Goal: Information Seeking & Learning: Compare options

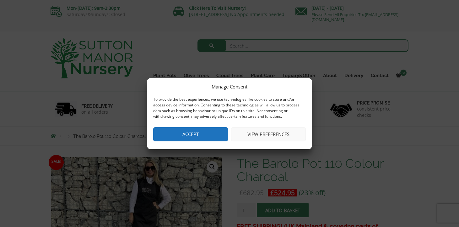
click at [196, 135] on button "Accept" at bounding box center [190, 134] width 75 height 14
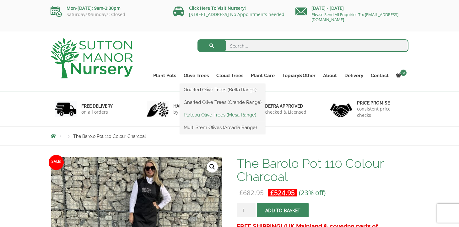
click at [191, 113] on link "Plateau Olive Trees (Mesa Range)" at bounding box center [222, 114] width 85 height 9
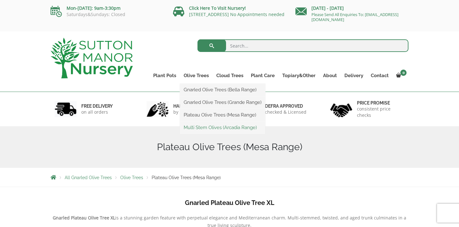
click at [191, 124] on link "Multi Stem Olives (Arcadia Range)" at bounding box center [222, 127] width 85 height 9
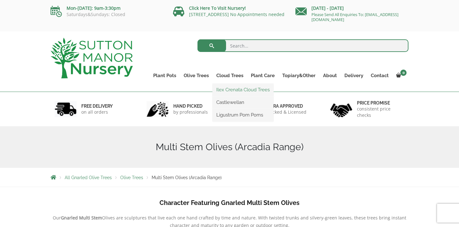
click at [224, 88] on link "Ilex Crenata Cloud Trees" at bounding box center [243, 89] width 61 height 9
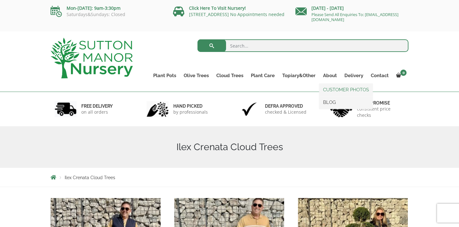
click at [330, 88] on link "CUSTOMER PHOTOS" at bounding box center [346, 89] width 53 height 9
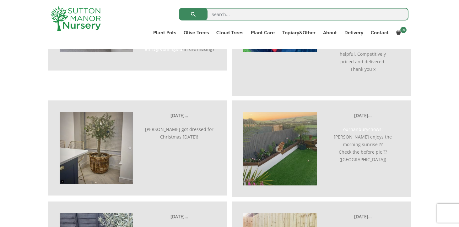
scroll to position [1089, 0]
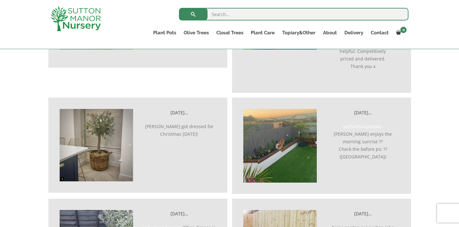
click at [285, 149] on img at bounding box center [281, 146] width 74 height 74
click at [277, 128] on img at bounding box center [281, 146] width 74 height 74
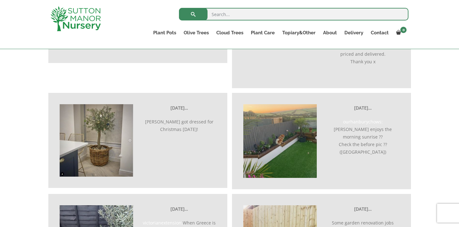
scroll to position [1095, 0]
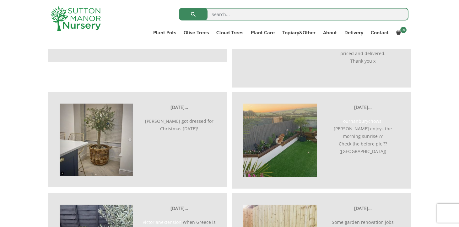
click at [278, 133] on img at bounding box center [281, 140] width 74 height 74
click at [275, 117] on img at bounding box center [281, 140] width 74 height 74
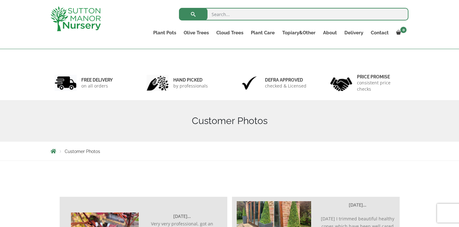
scroll to position [0, 0]
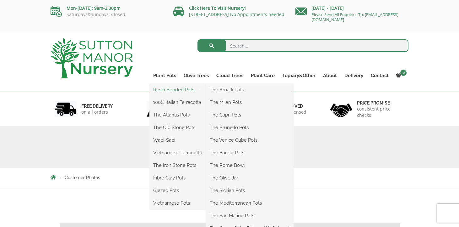
click at [161, 89] on link "Resin Bonded Pots" at bounding box center [178, 89] width 57 height 9
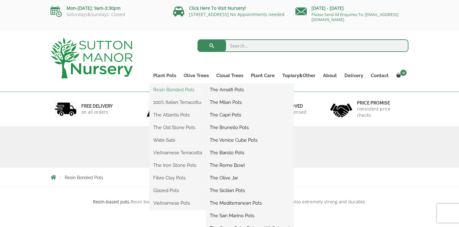
click at [170, 88] on link "Resin Bonded Pots" at bounding box center [178, 89] width 57 height 9
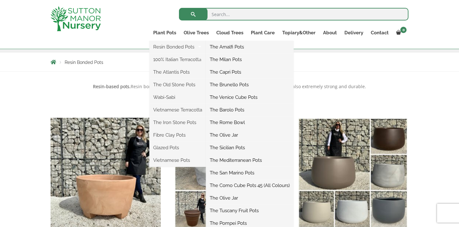
scroll to position [104, 0]
click at [221, 46] on link "The Amalfi Pots" at bounding box center [250, 46] width 88 height 9
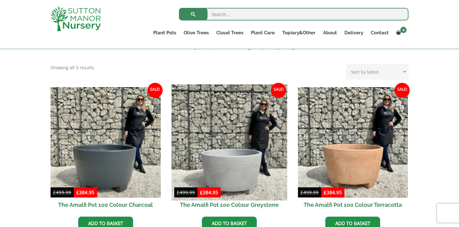
scroll to position [156, 0]
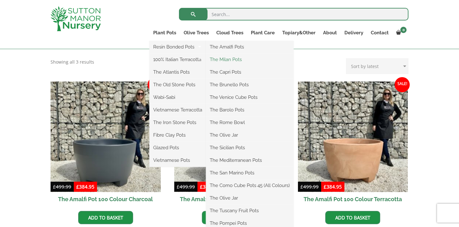
click at [221, 58] on link "The Milan Pots" at bounding box center [250, 59] width 88 height 9
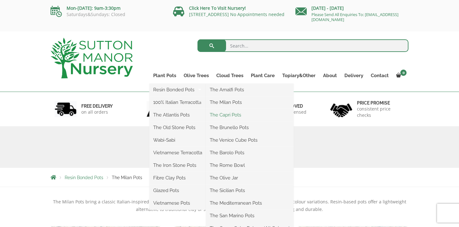
click at [220, 115] on link "The Capri Pots" at bounding box center [250, 114] width 88 height 9
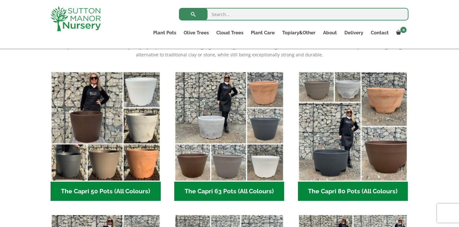
scroll to position [145, 0]
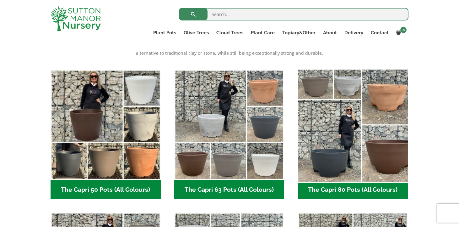
click at [383, 162] on img "Visit product category The Capri 80 Pots (All Colours)" at bounding box center [353, 125] width 116 height 116
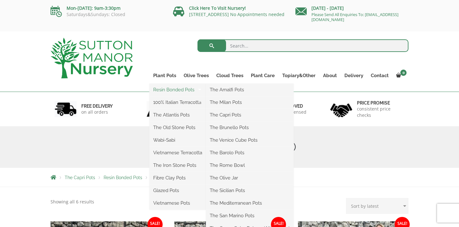
click at [165, 89] on link "Resin Bonded Pots" at bounding box center [178, 89] width 57 height 9
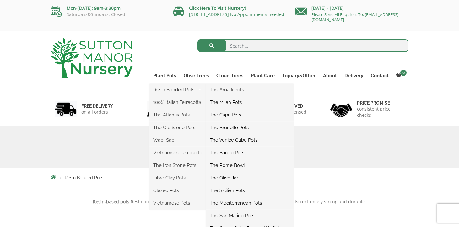
click at [218, 126] on link "The Brunello Pots" at bounding box center [250, 127] width 88 height 9
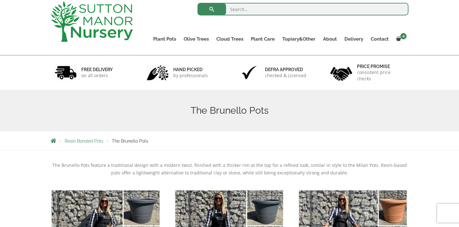
scroll to position [26, 0]
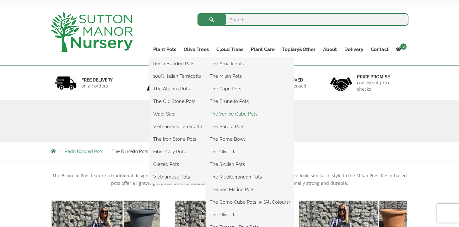
click at [222, 113] on link "The Venice Cube Pots" at bounding box center [250, 113] width 88 height 9
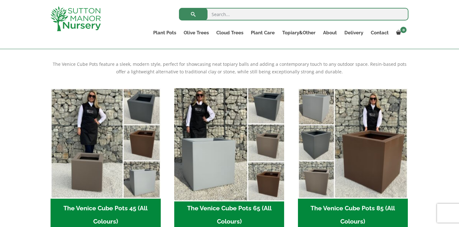
scroll to position [128, 0]
